Goal: Information Seeking & Learning: Understand process/instructions

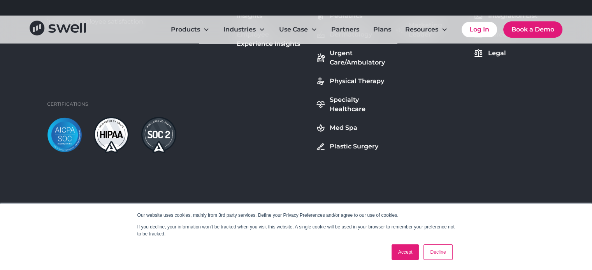
scroll to position [3141, 0]
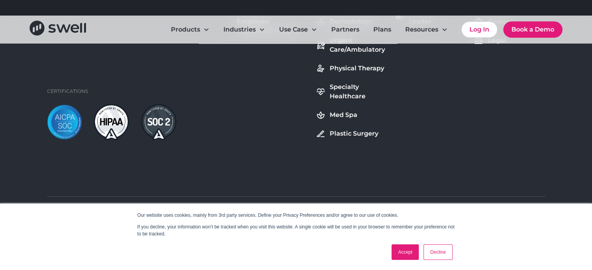
click at [407, 251] on link "Accept" at bounding box center [405, 253] width 28 height 16
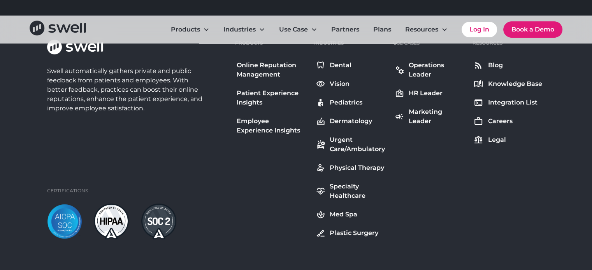
scroll to position [3024, 0]
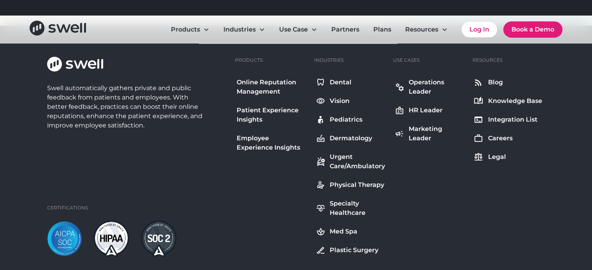
click at [496, 99] on div "Knowledge Base" at bounding box center [515, 100] width 54 height 9
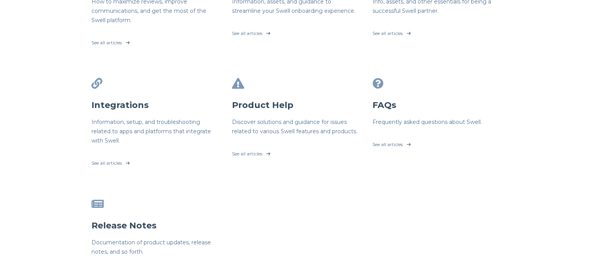
scroll to position [217, 0]
click at [396, 146] on link "See all articles" at bounding box center [436, 142] width 128 height 19
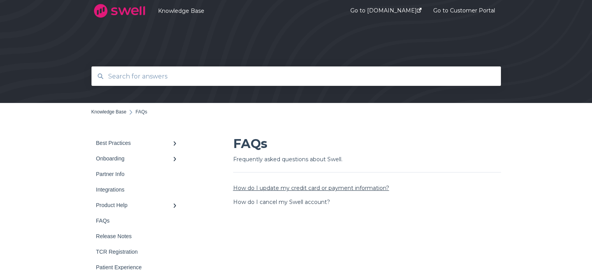
click at [333, 191] on link "How do I update my credit card or payment information?" at bounding box center [311, 188] width 156 height 7
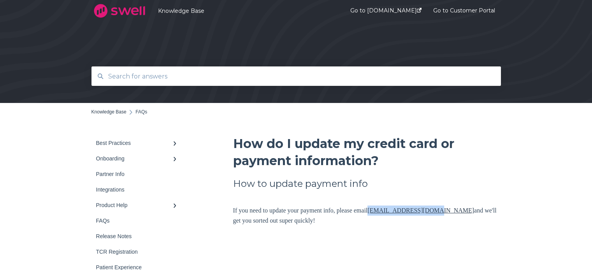
copy link "[EMAIL_ADDRESS][DOMAIN_NAME]"
drag, startPoint x: 447, startPoint y: 212, endPoint x: 381, endPoint y: 211, distance: 66.2
click at [381, 211] on p "If you need to update your payment info, please email [EMAIL_ADDRESS][DOMAIN_NA…" at bounding box center [367, 216] width 268 height 20
